Goal: Information Seeking & Learning: Find specific fact

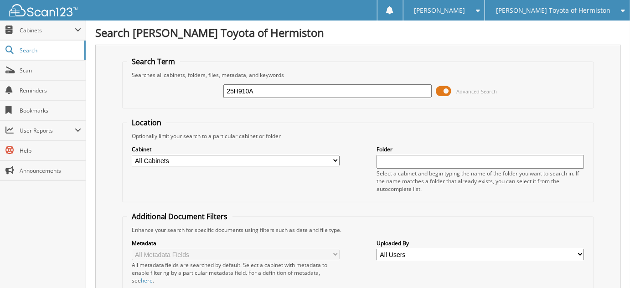
type input "25H910A"
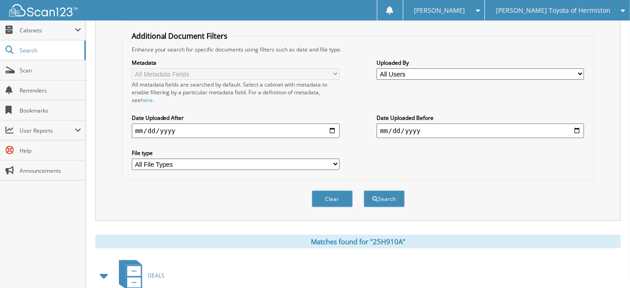
scroll to position [230, 0]
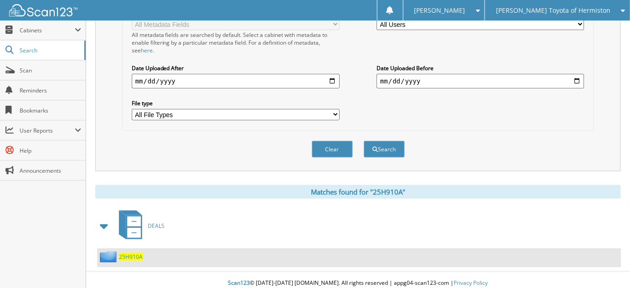
click at [141, 253] on span "25H910A" at bounding box center [131, 257] width 24 height 8
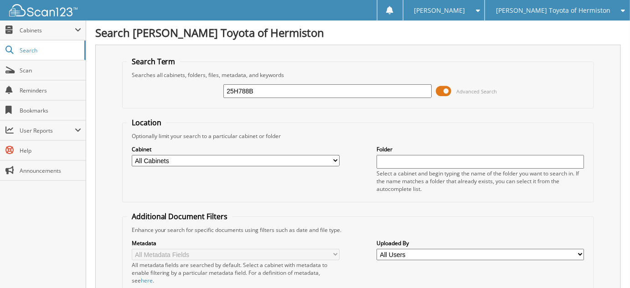
type input "25H788B"
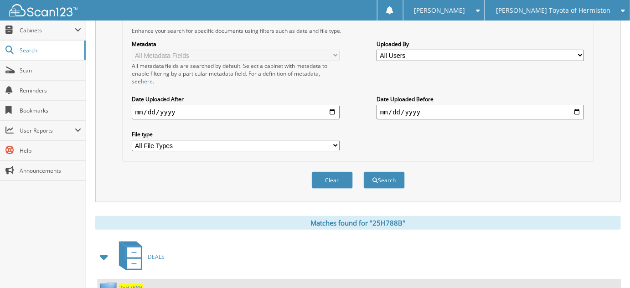
scroll to position [230, 0]
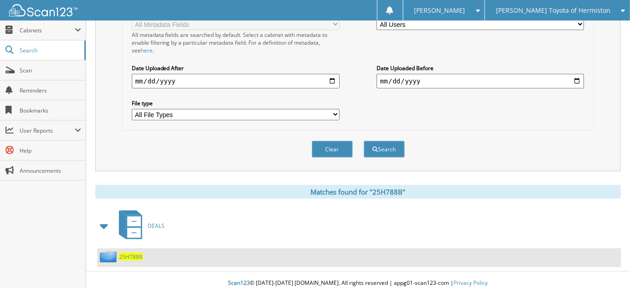
click at [134, 253] on span "25H788B" at bounding box center [131, 257] width 24 height 8
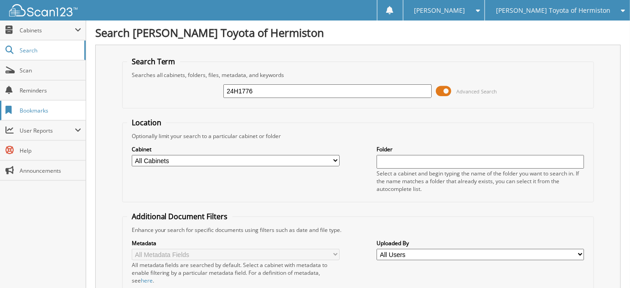
type input "24H1776"
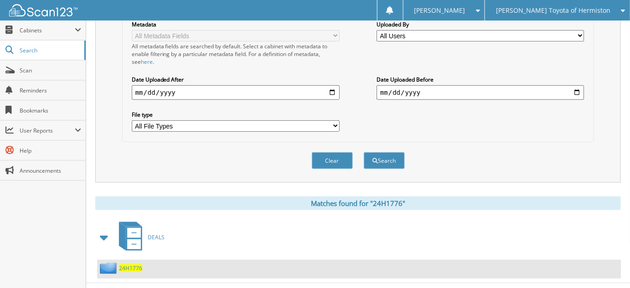
scroll to position [230, 0]
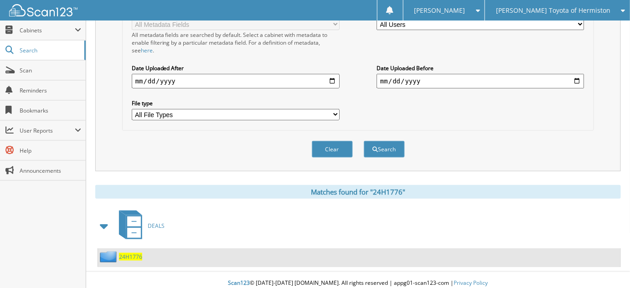
click at [131, 253] on span "24H1776" at bounding box center [130, 257] width 23 height 8
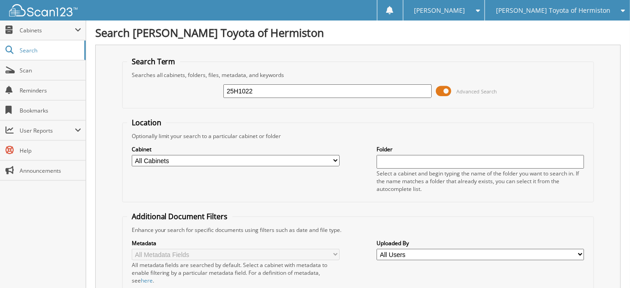
type input "25H1022"
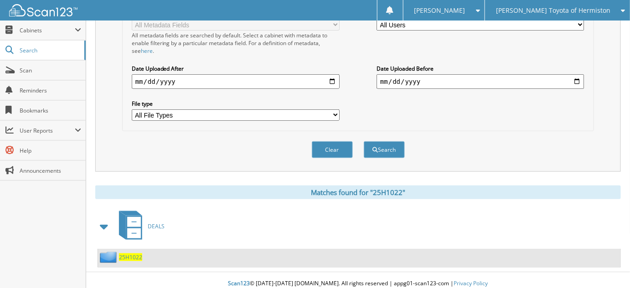
scroll to position [230, 0]
click at [127, 253] on span "25H1022" at bounding box center [130, 257] width 23 height 8
